Goal: Transaction & Acquisition: Purchase product/service

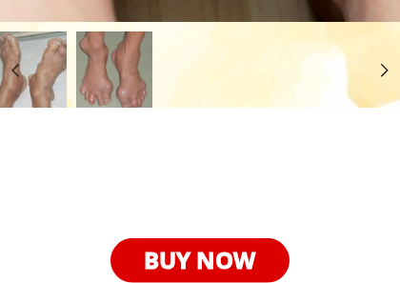
scroll to position [1803, 0]
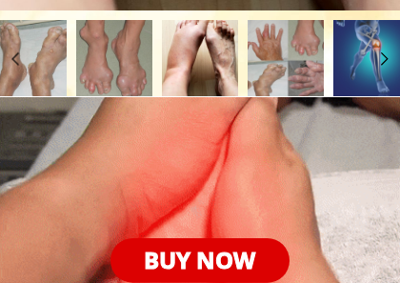
click at [192, 144] on div at bounding box center [200, 265] width 400 height 337
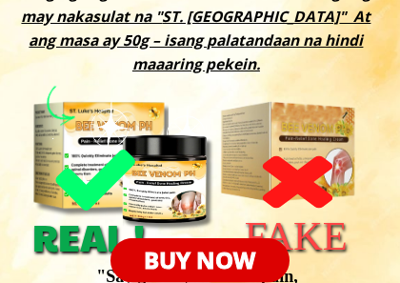
scroll to position [4158, 0]
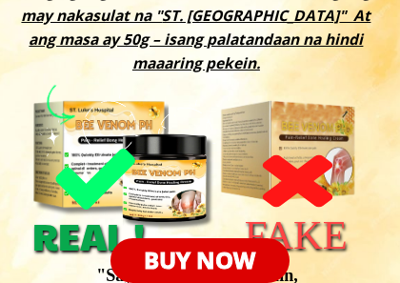
click at [100, 172] on div at bounding box center [95, 179] width 91 height 97
click at [101, 178] on div at bounding box center [95, 179] width 91 height 97
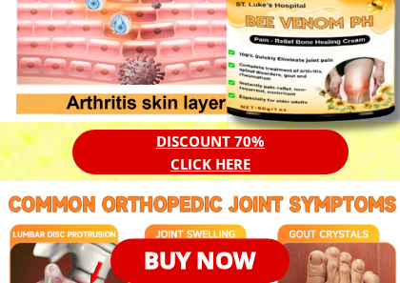
scroll to position [6754, 0]
click at [209, 171] on p "DISCOUNT 70% CLICK HERE" at bounding box center [210, 153] width 276 height 46
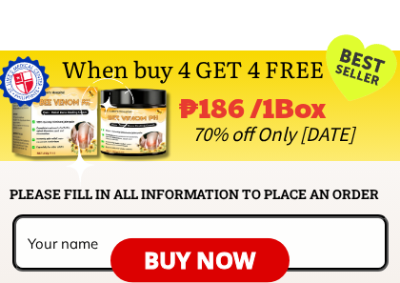
scroll to position [14006, 0]
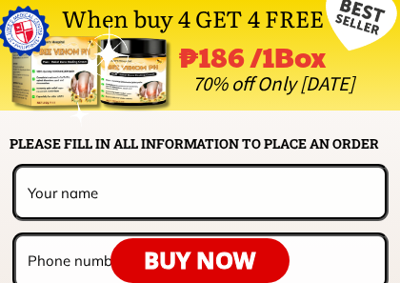
click at [137, 197] on input "text" at bounding box center [200, 193] width 355 height 50
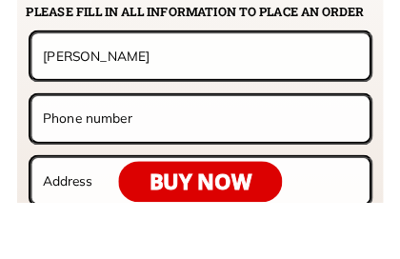
scroll to position [14076, 0]
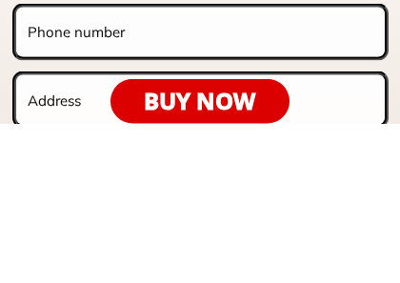
type input "[PERSON_NAME]"
click at [144, 167] on input "tel" at bounding box center [200, 192] width 355 height 50
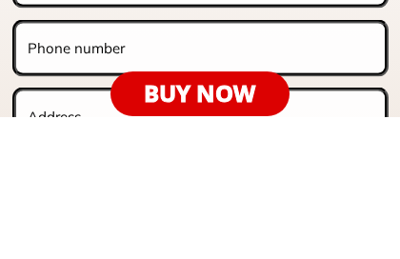
scroll to position [14092, 0]
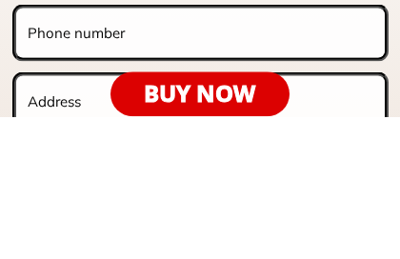
click at [144, 151] on input "tel" at bounding box center [200, 176] width 355 height 50
type input "0"
type input "CP. 09637079351"
click at [95, 218] on input "text" at bounding box center [200, 243] width 355 height 50
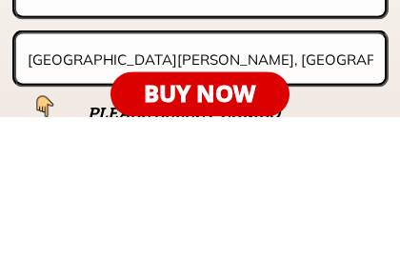
type input "[GEOGRAPHIC_DATA][PERSON_NAME], [GEOGRAPHIC_DATA], [GEOGRAPHIC_DATA], [GEOGRAPH…"
click at [181, 214] on p "BUY NOW" at bounding box center [201, 236] width 180 height 45
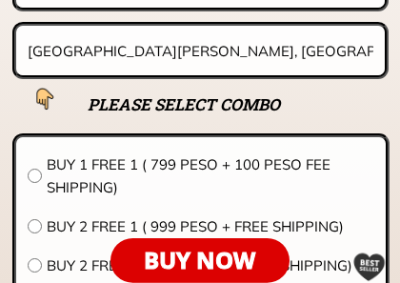
scroll to position [14286, 0]
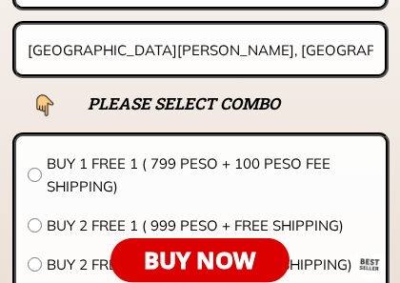
click at [35, 225] on input "radio" at bounding box center [35, 225] width 14 height 14
radio input "true"
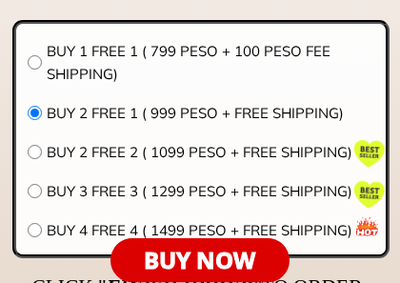
scroll to position [14400, 0]
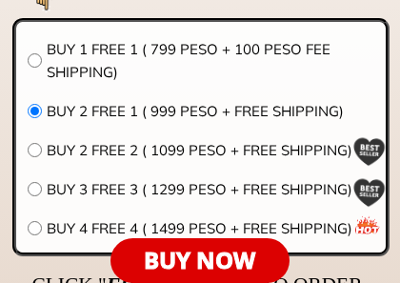
click at [37, 155] on input "radio" at bounding box center [35, 150] width 14 height 14
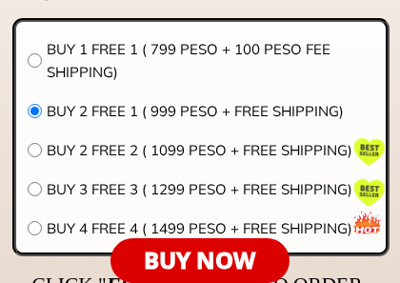
radio input "true"
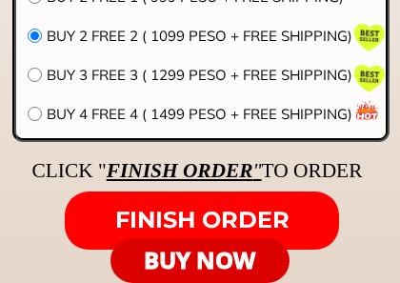
scroll to position [14515, 0]
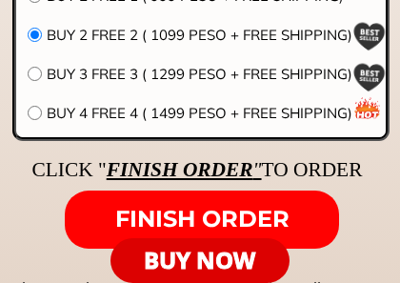
click at [173, 218] on span "FINISH ORDER" at bounding box center [202, 219] width 174 height 28
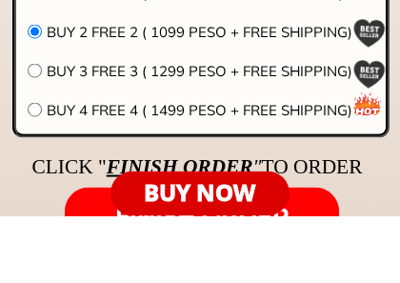
scroll to position [14452, 0]
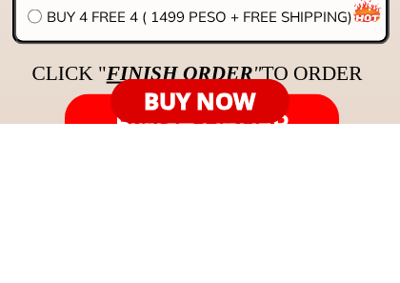
click at [194, 72] on form "FINISH ORDER [PERSON_NAME] CP. 09637079351 [GEOGRAPHIC_DATA][PERSON_NAME], Bulu…" at bounding box center [200, 15] width 377 height 594
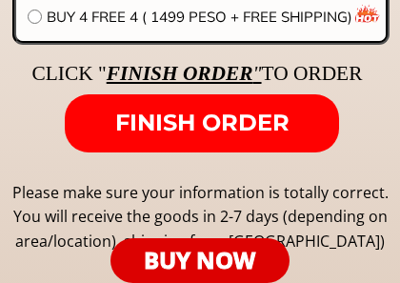
click at [203, 124] on span "FINISH ORDER" at bounding box center [202, 123] width 174 height 28
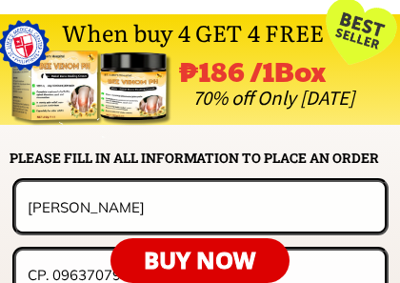
scroll to position [14045, 0]
